Goal: Task Accomplishment & Management: Use online tool/utility

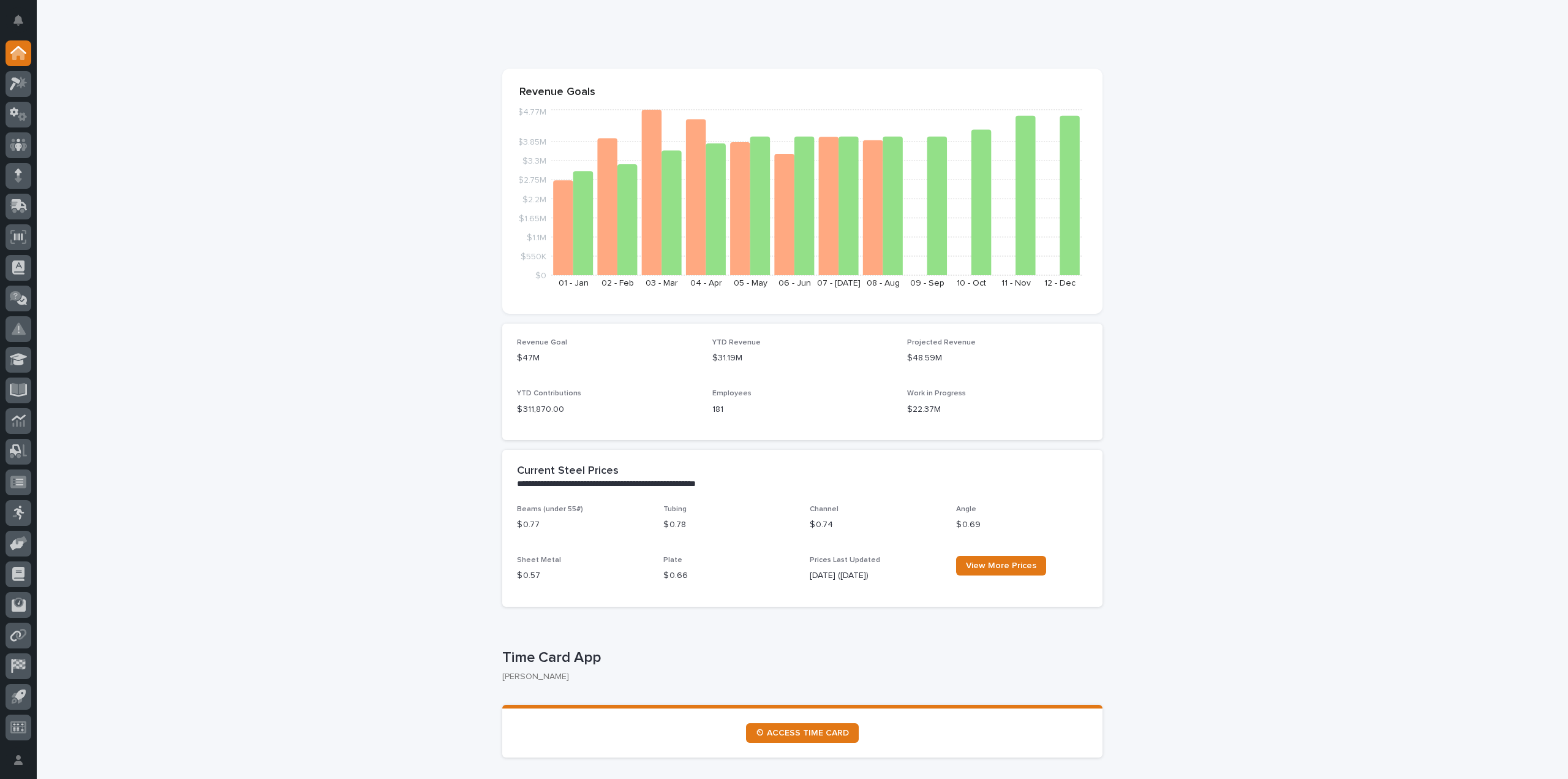
scroll to position [184, 0]
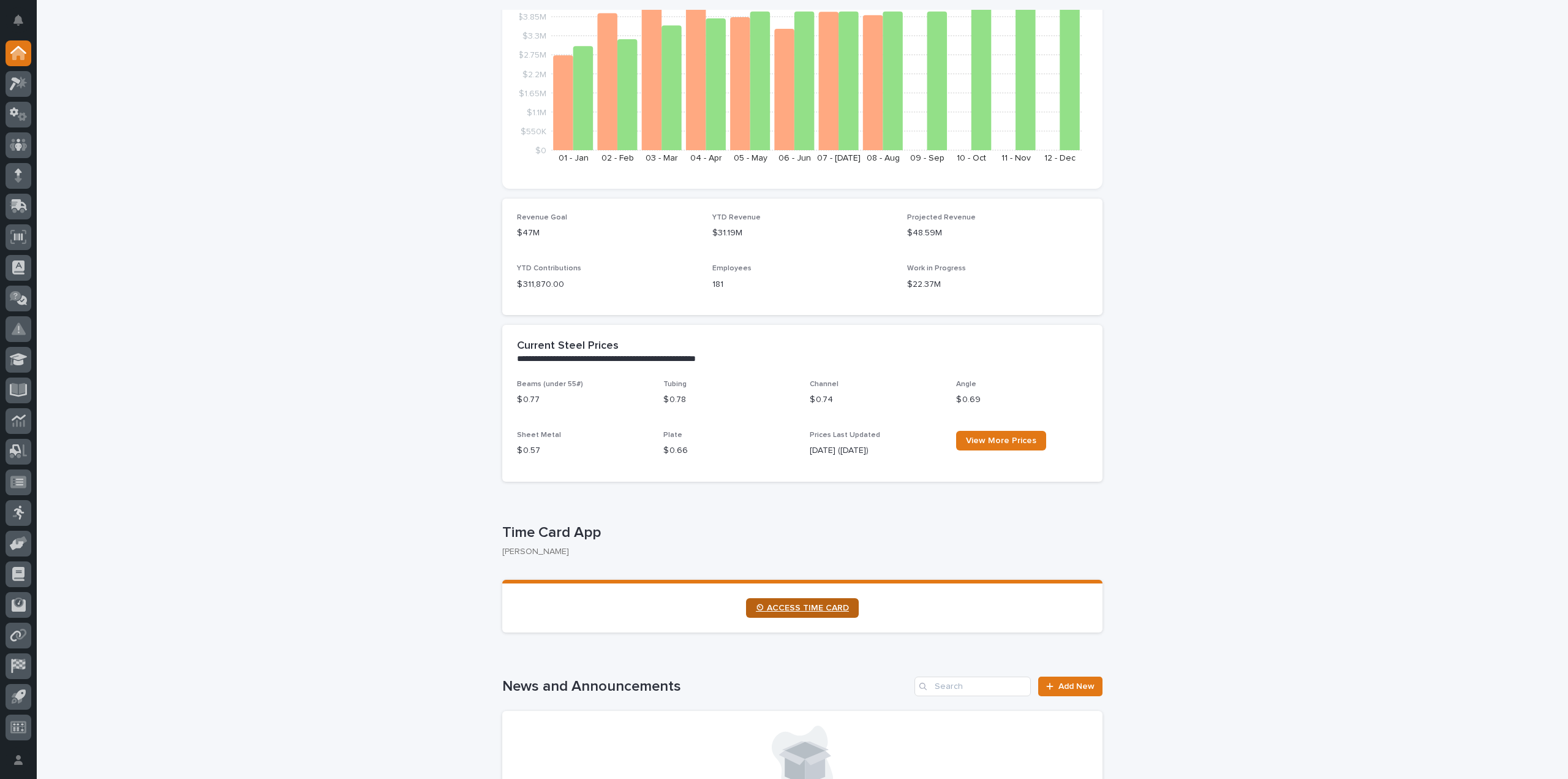
click at [812, 611] on span "⏲ ACCESS TIME CARD" at bounding box center [802, 608] width 93 height 9
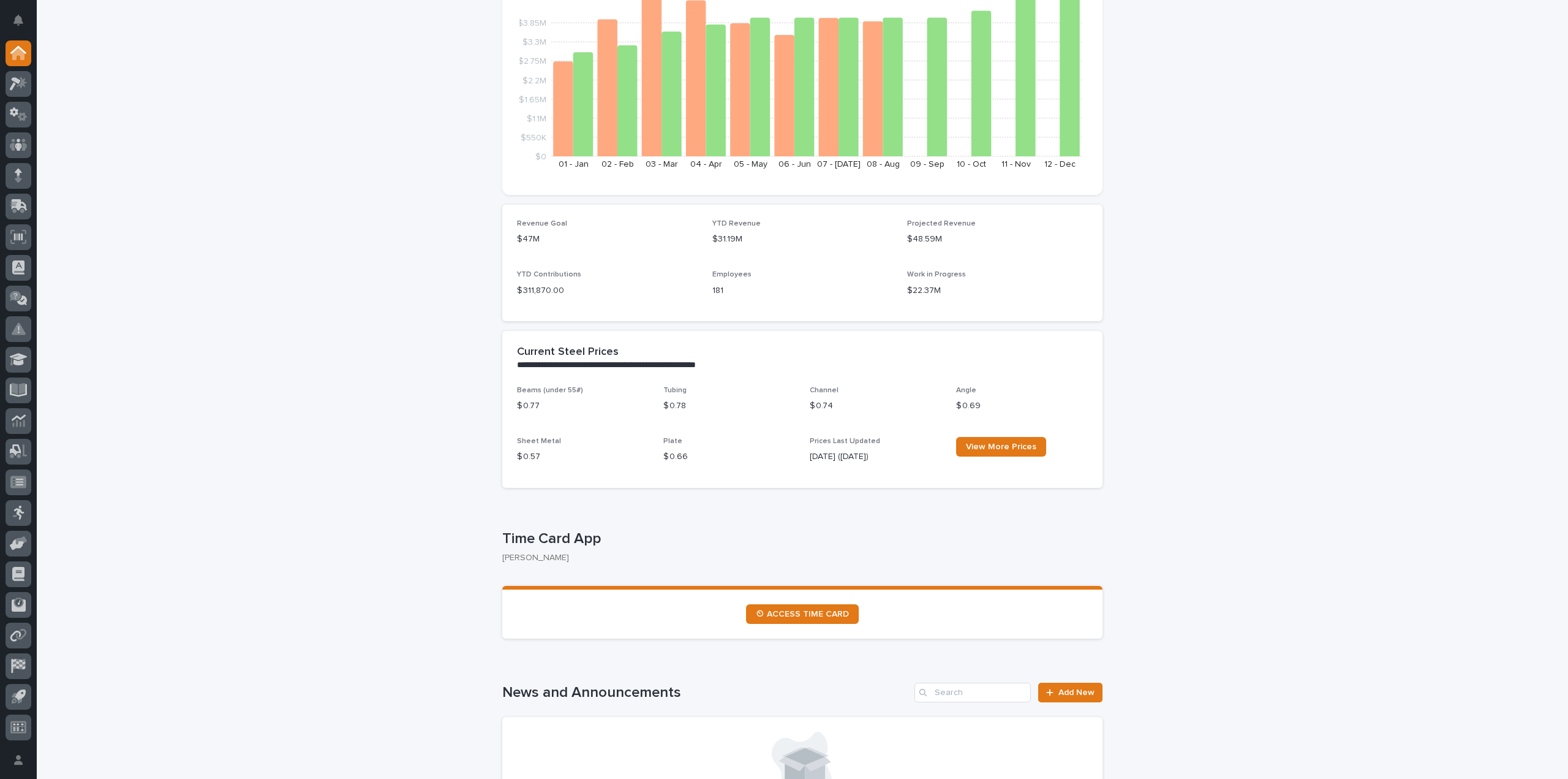
scroll to position [307, 0]
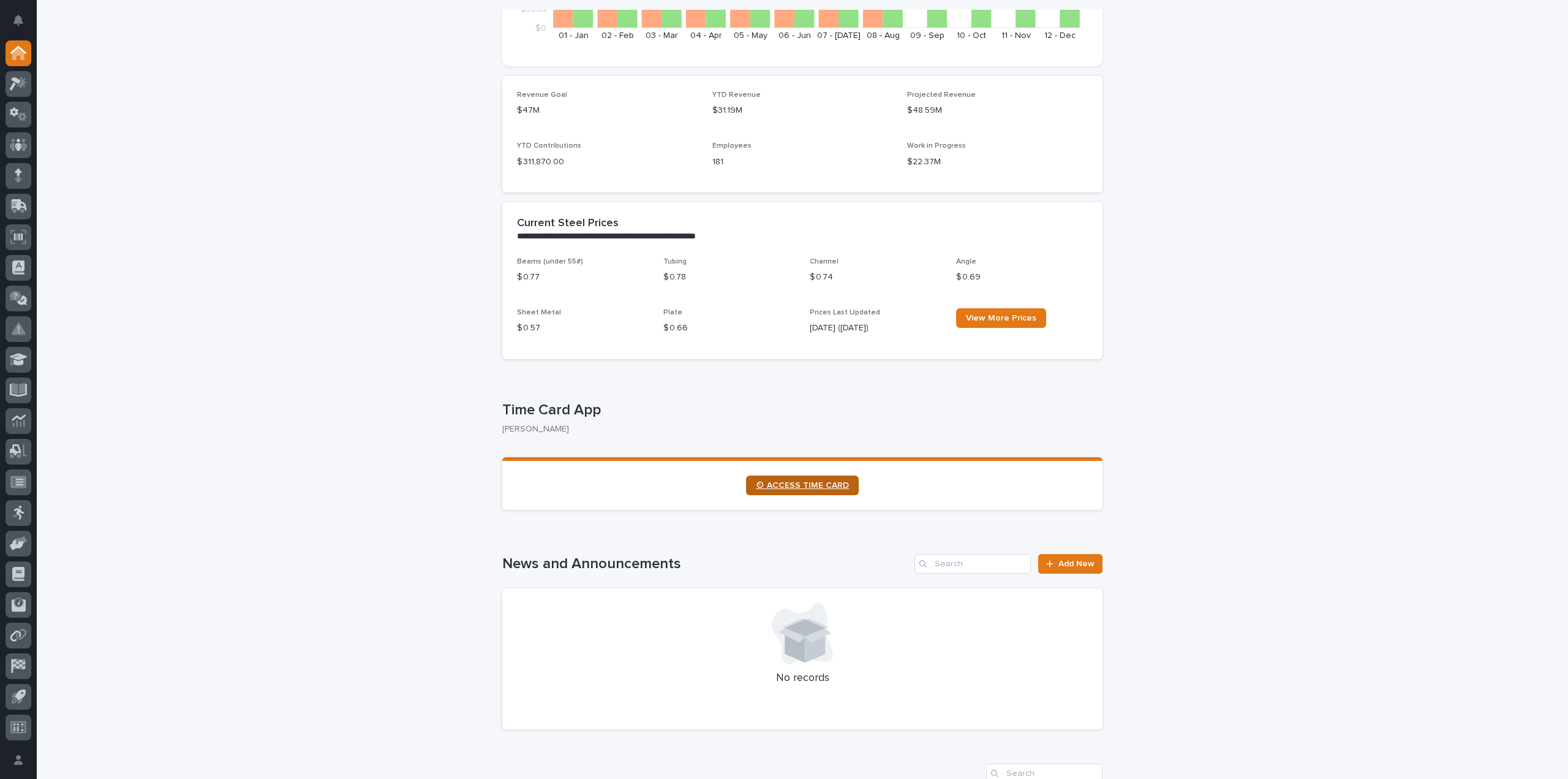
click at [781, 488] on span "⏲ ACCESS TIME CARD" at bounding box center [802, 486] width 93 height 9
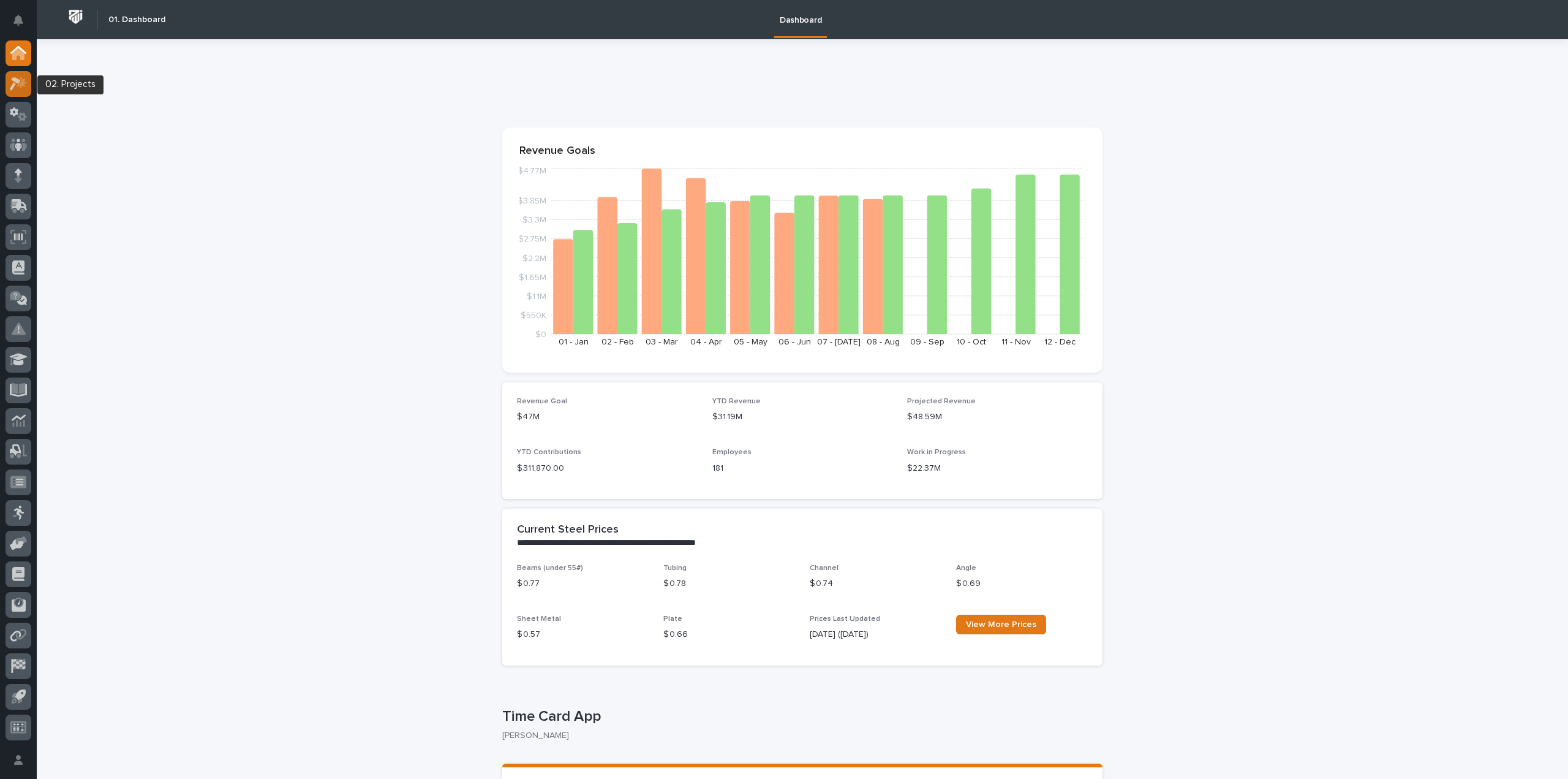
click at [16, 86] on icon at bounding box center [18, 84] width 18 height 14
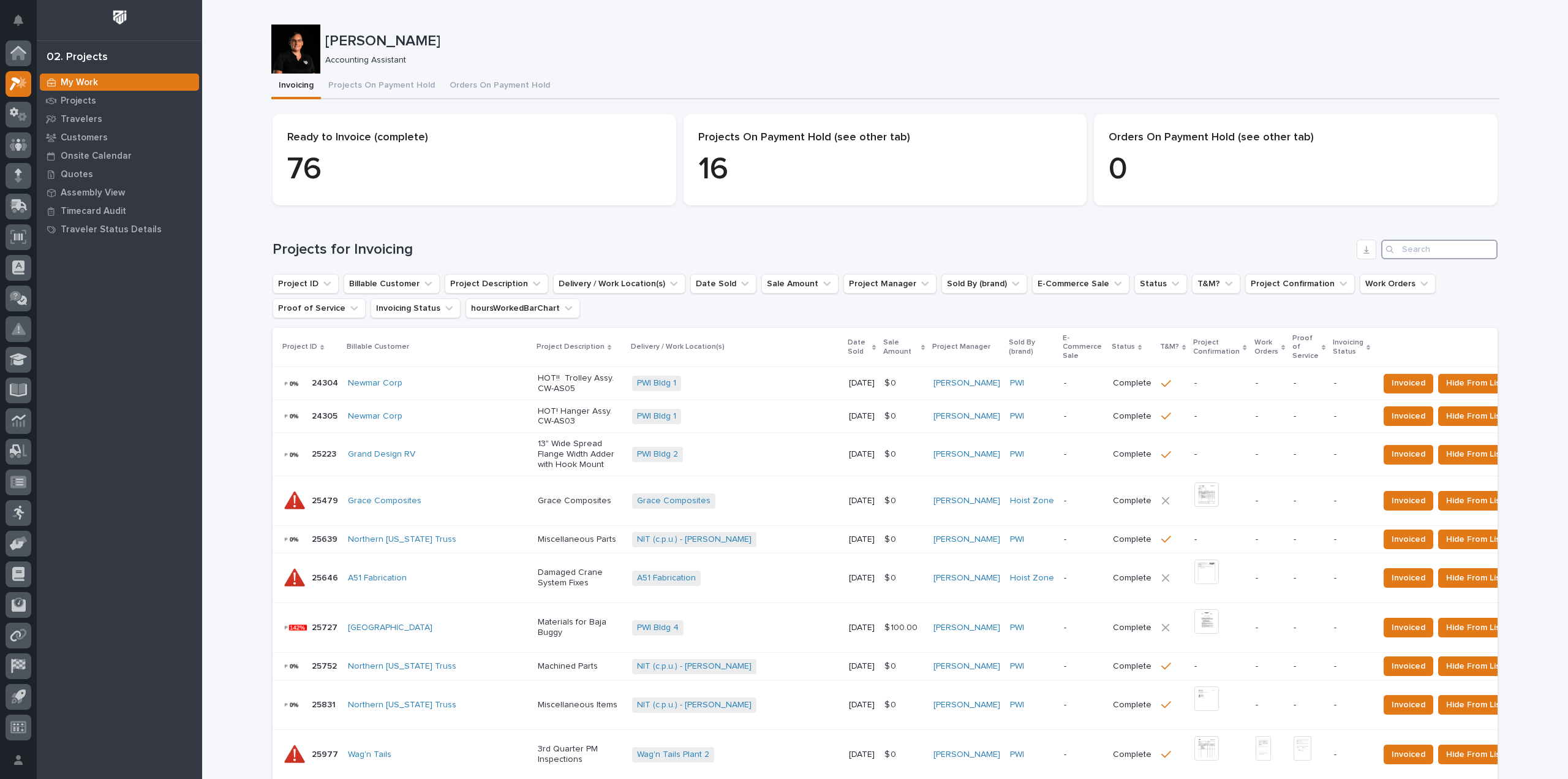
click at [1414, 242] on input "Search" at bounding box center [1439, 249] width 116 height 19
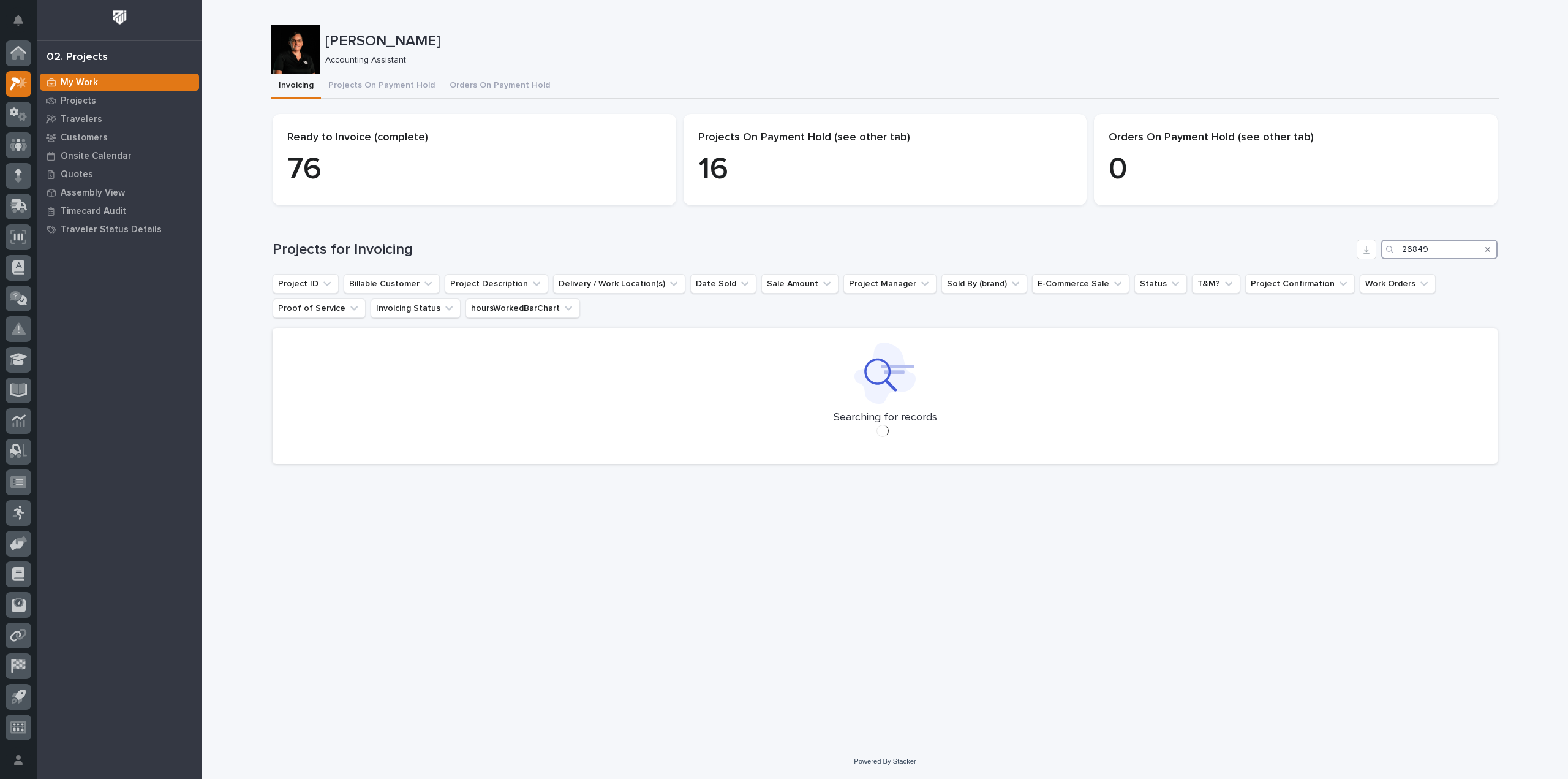
type input "26849"
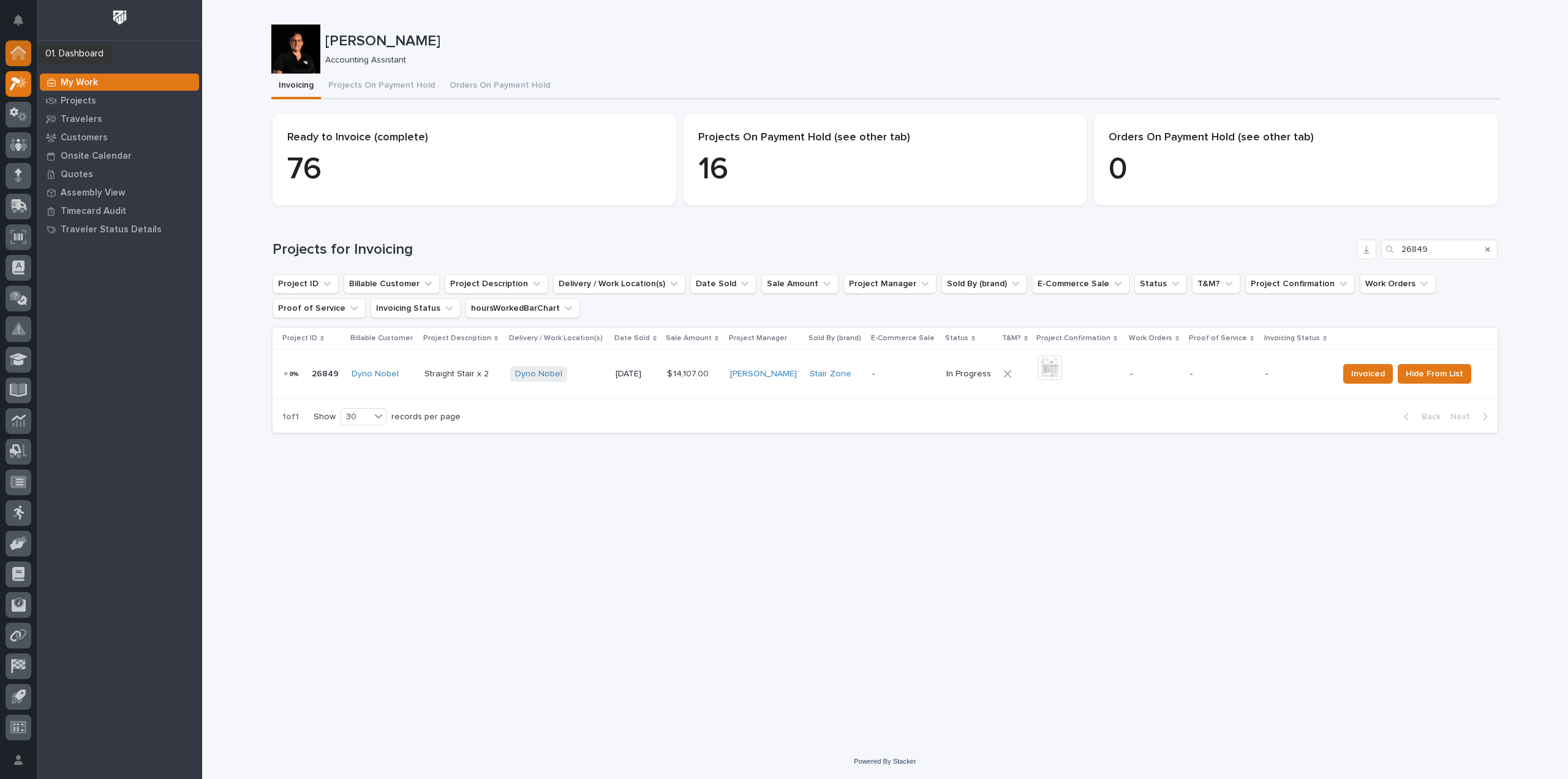
click at [21, 52] on icon at bounding box center [18, 54] width 12 height 12
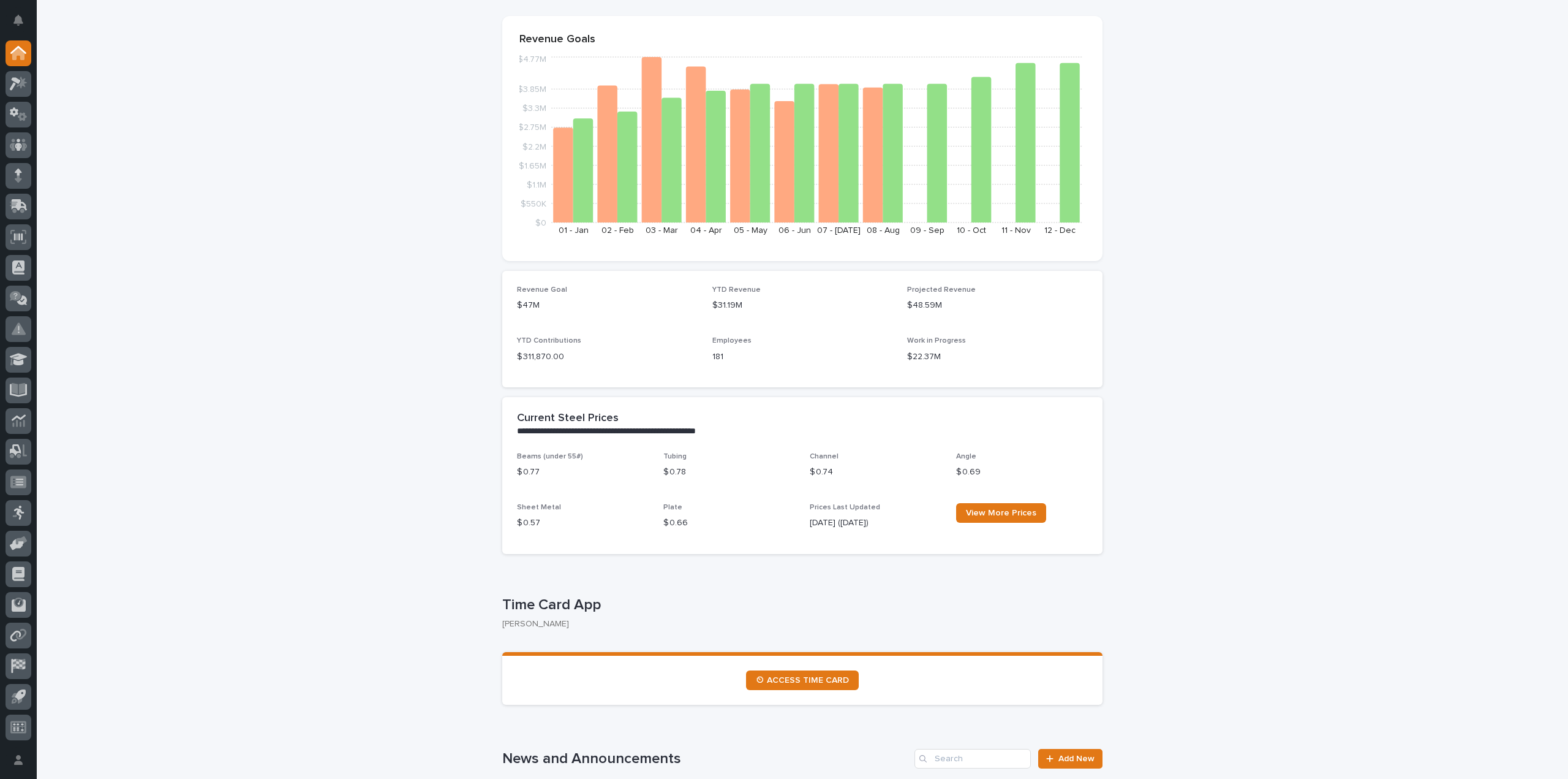
scroll to position [307, 0]
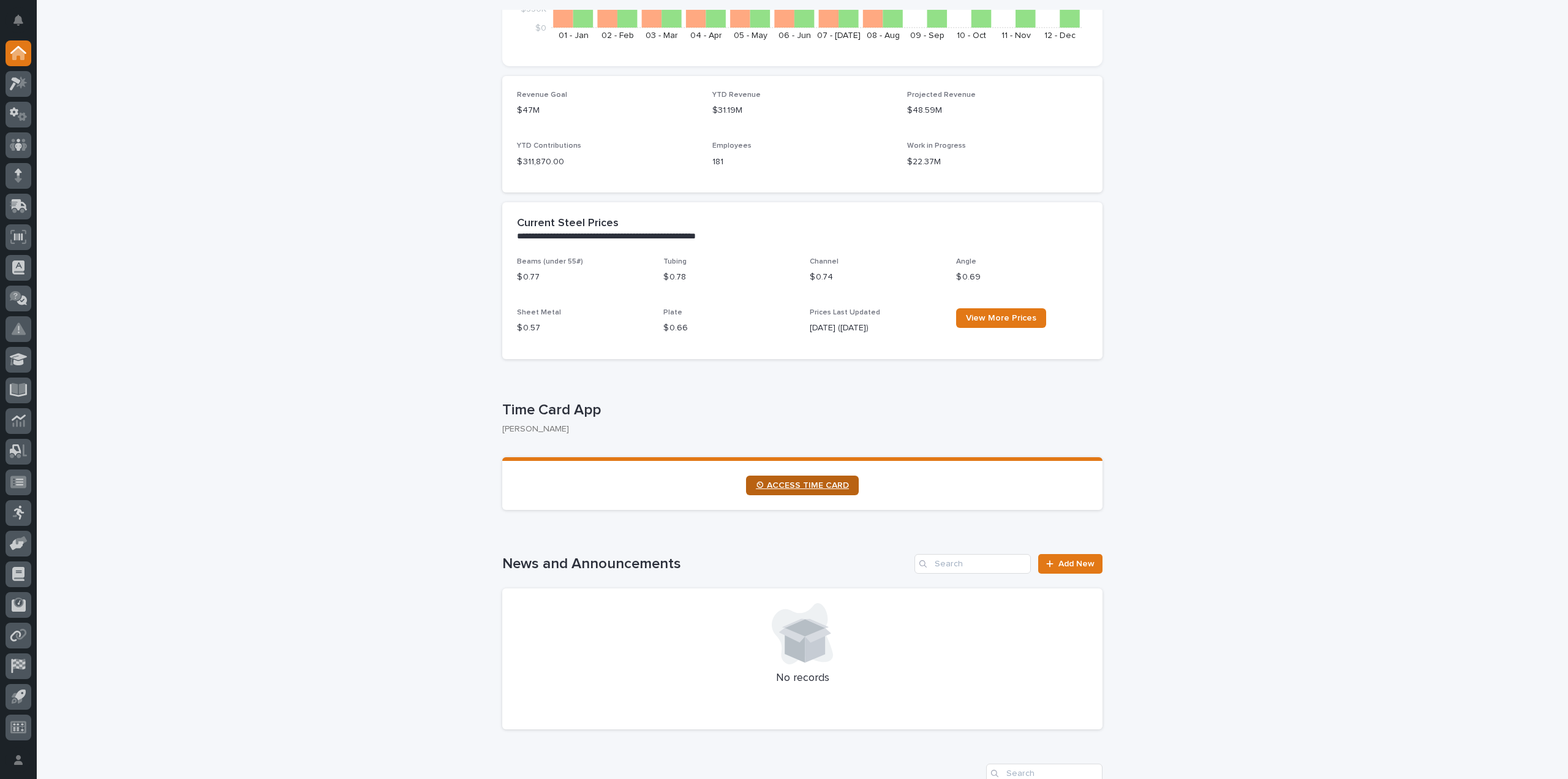
click at [816, 487] on span "⏲ ACCESS TIME CARD" at bounding box center [802, 486] width 93 height 9
